Goal: Information Seeking & Learning: Learn about a topic

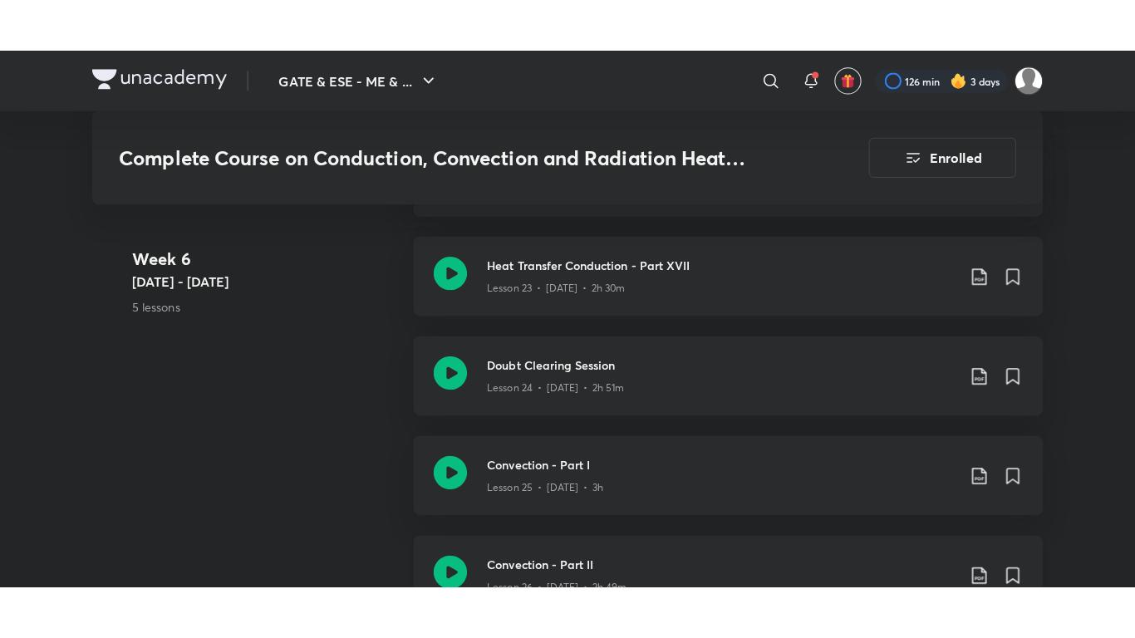
scroll to position [3596, 0]
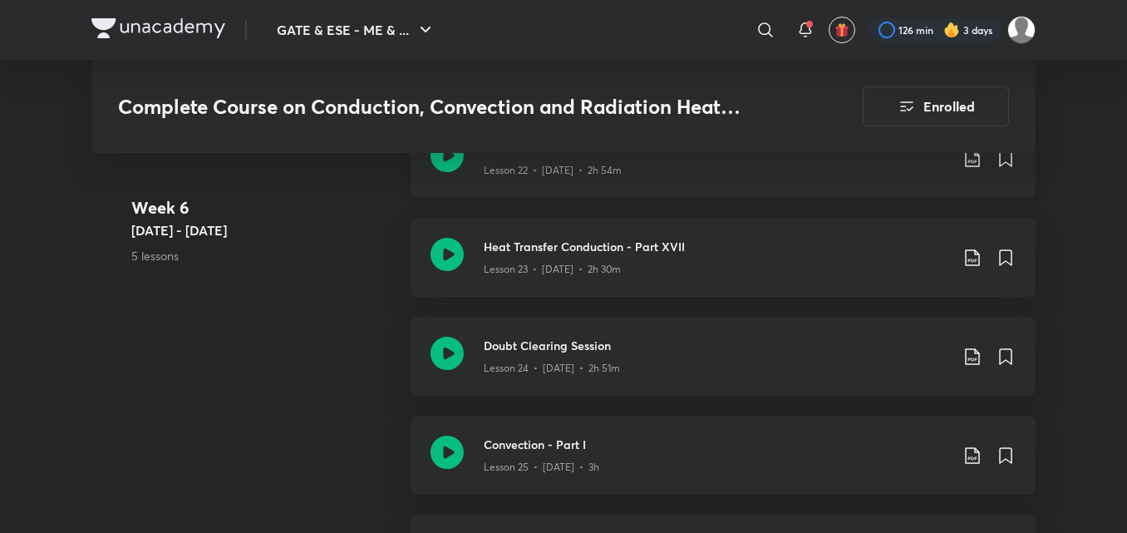
click at [703, 188] on div "Heat Transfer Conduction - Part XVI Lesson 22 • [DATE] • 2h 54m" at bounding box center [723, 158] width 625 height 79
